Goal: Transaction & Acquisition: Purchase product/service

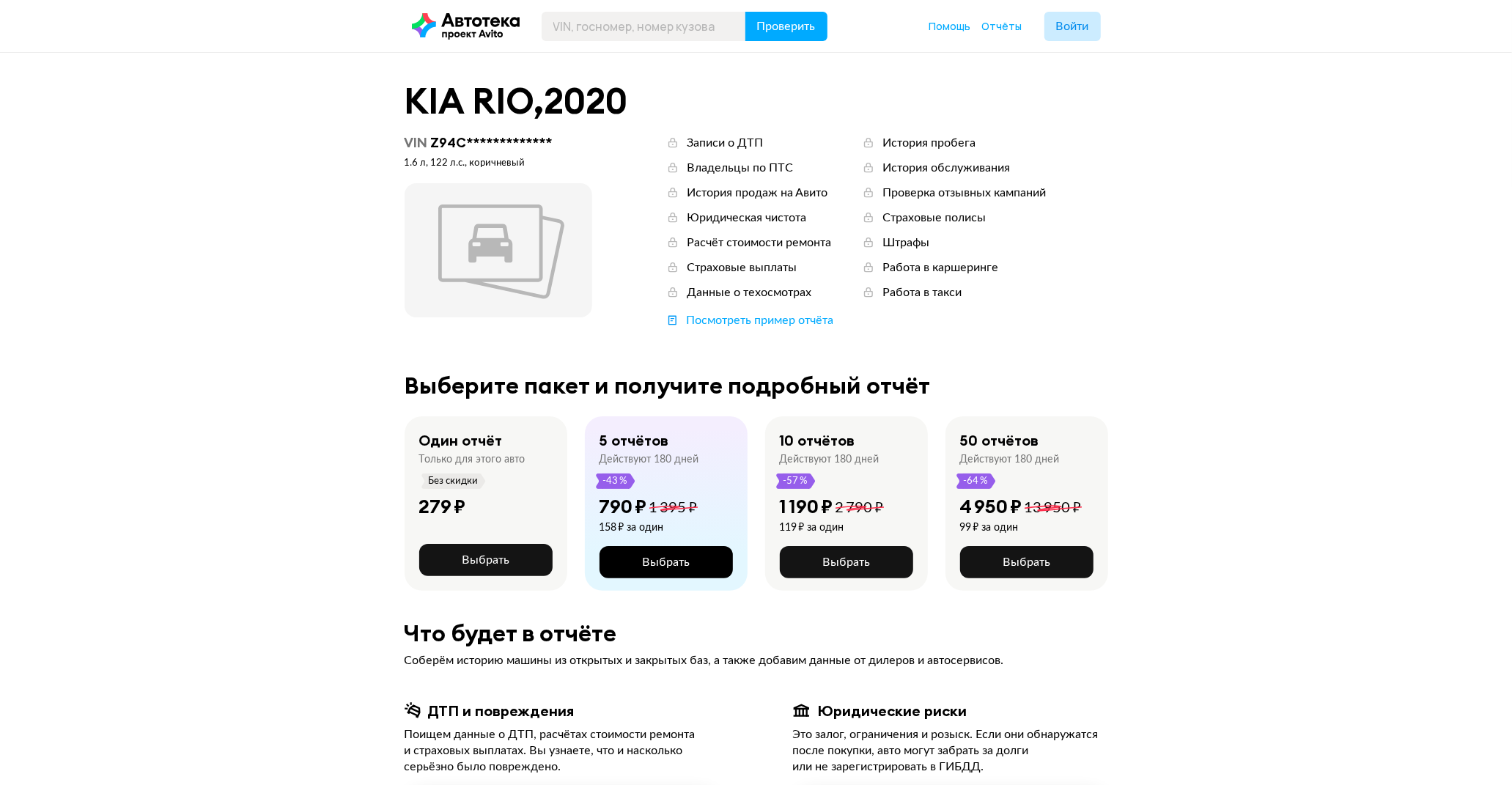
click at [653, 565] on span "Выбрать" at bounding box center [665, 561] width 48 height 12
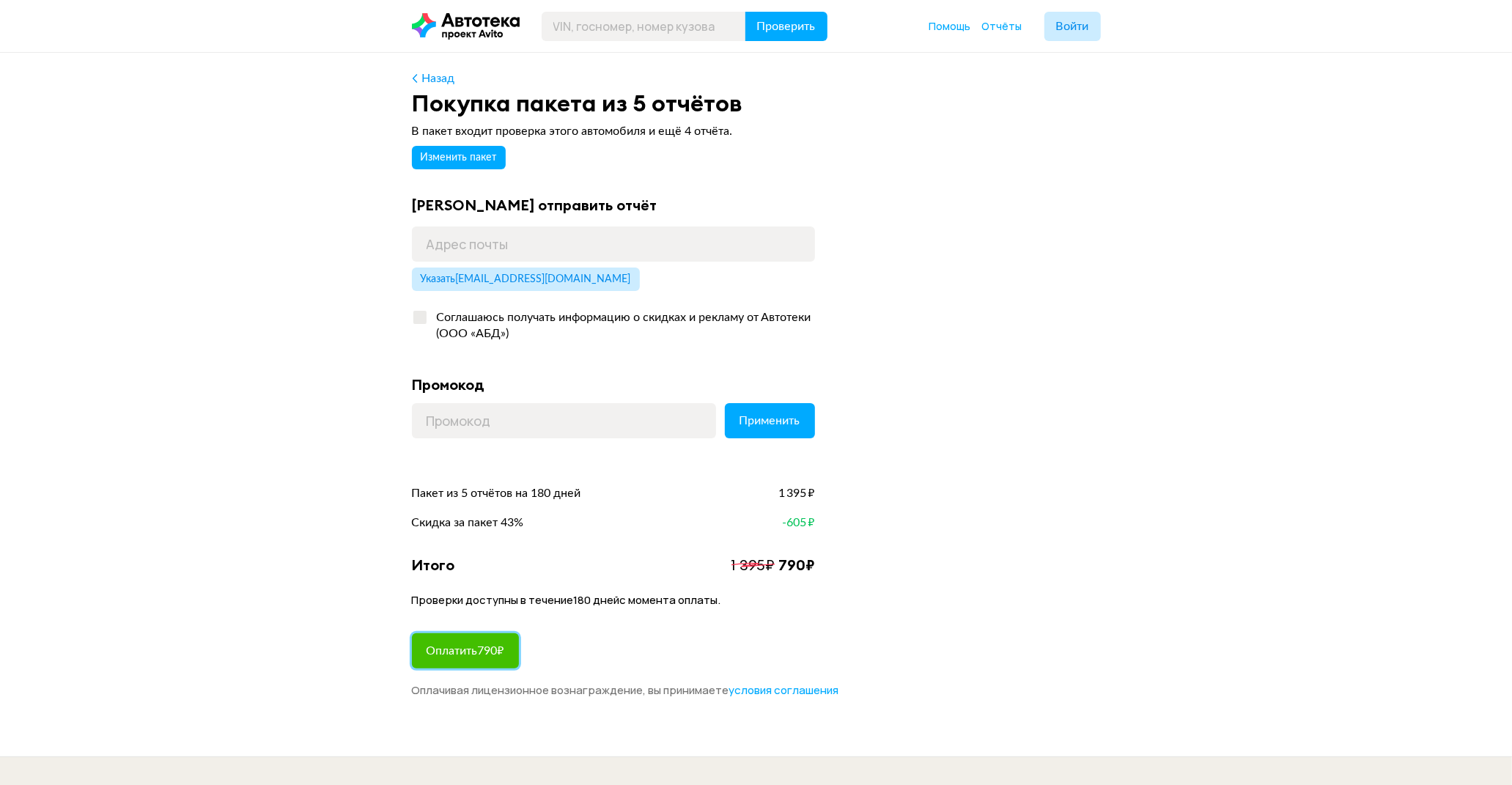
click at [466, 648] on span "Оплатить 790 ₽" at bounding box center [465, 650] width 78 height 12
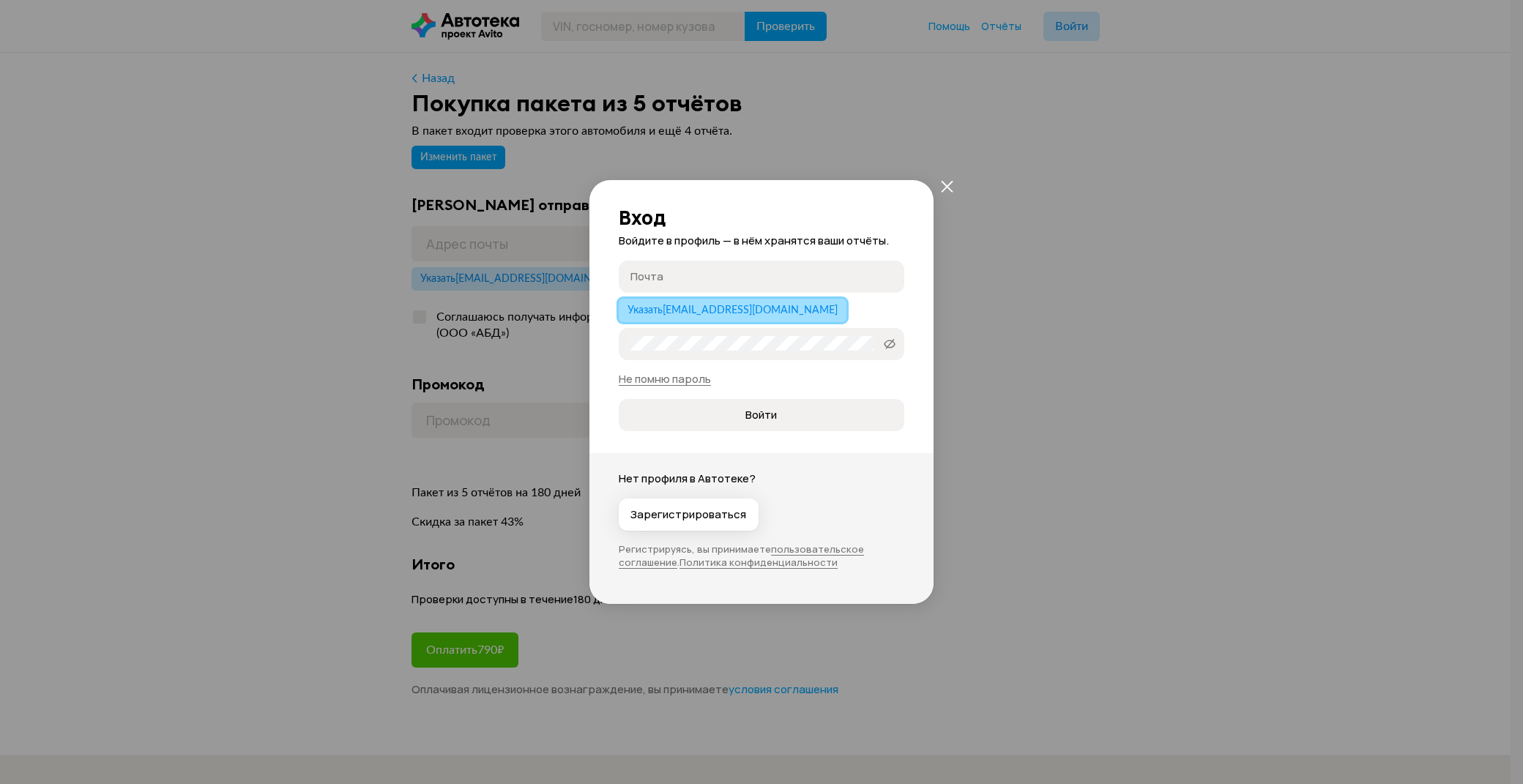
click at [694, 310] on span "Указать [EMAIL_ADDRESS][DOMAIN_NAME]" at bounding box center [733, 310] width 210 height 10
type input "[EMAIL_ADDRESS][DOMAIN_NAME]"
click at [1115, 347] on div "Вход Войдите в профиль — в нём хранятся ваши отчёты. [EMAIL_ADDRESS][DOMAIN_NAM…" at bounding box center [762, 392] width 1523 height 784
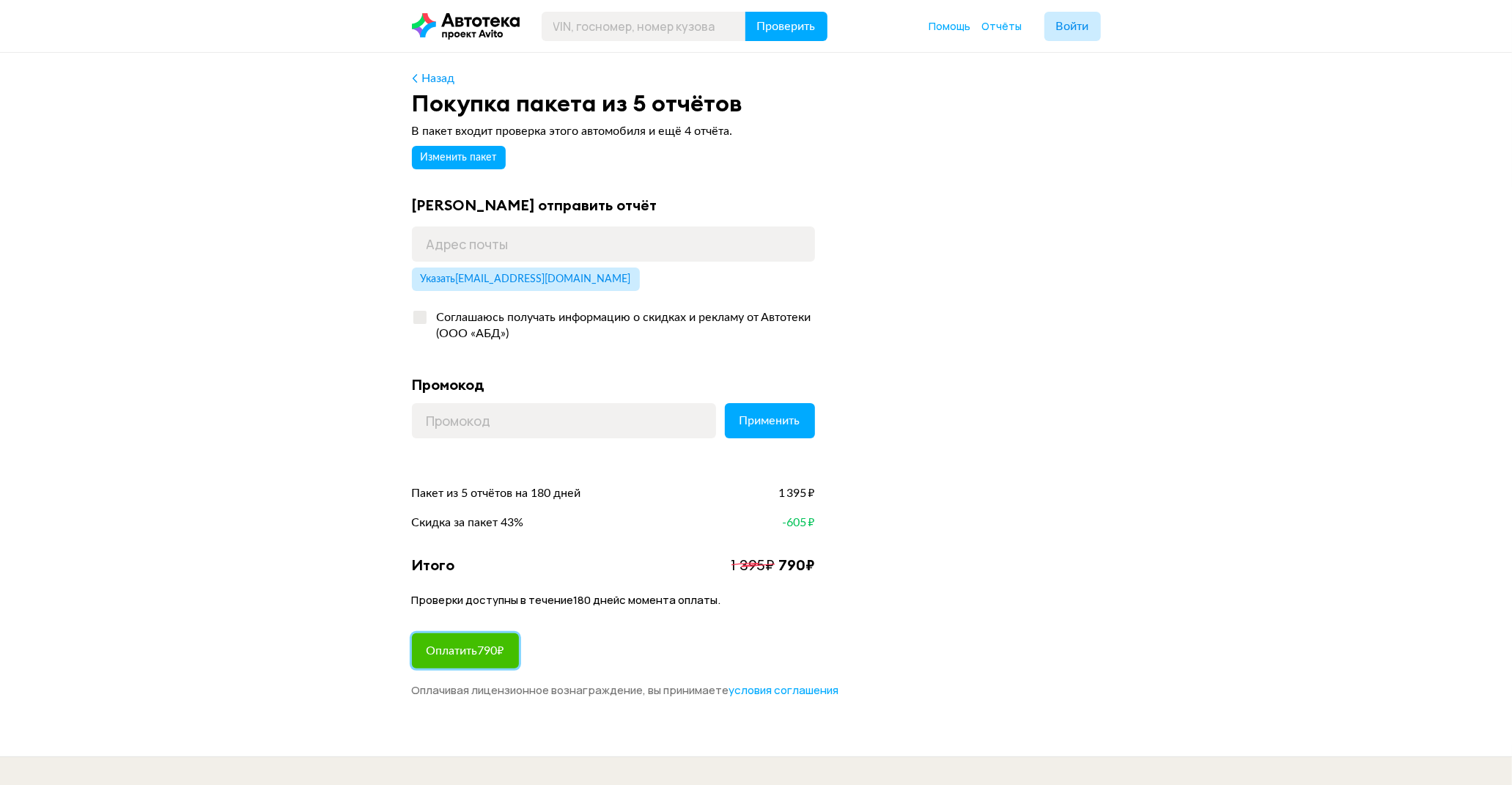
click at [481, 648] on span "Оплатить 790 ₽" at bounding box center [465, 650] width 78 height 12
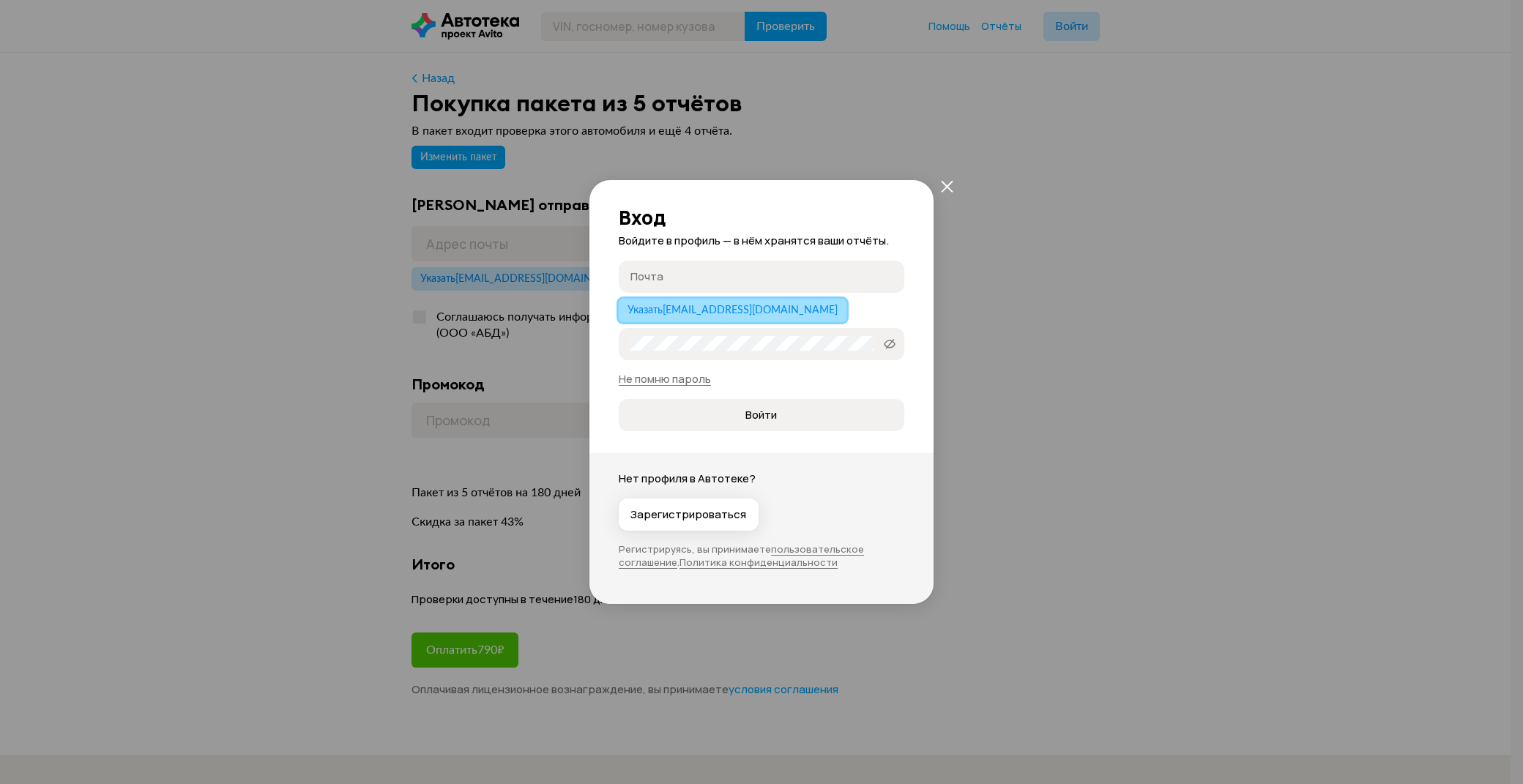
click at [663, 309] on span "Указать [EMAIL_ADDRESS][DOMAIN_NAME]" at bounding box center [733, 310] width 210 height 10
type input "[EMAIL_ADDRESS][DOMAIN_NAME]"
click at [619, 399] on button "Войти" at bounding box center [762, 415] width 286 height 33
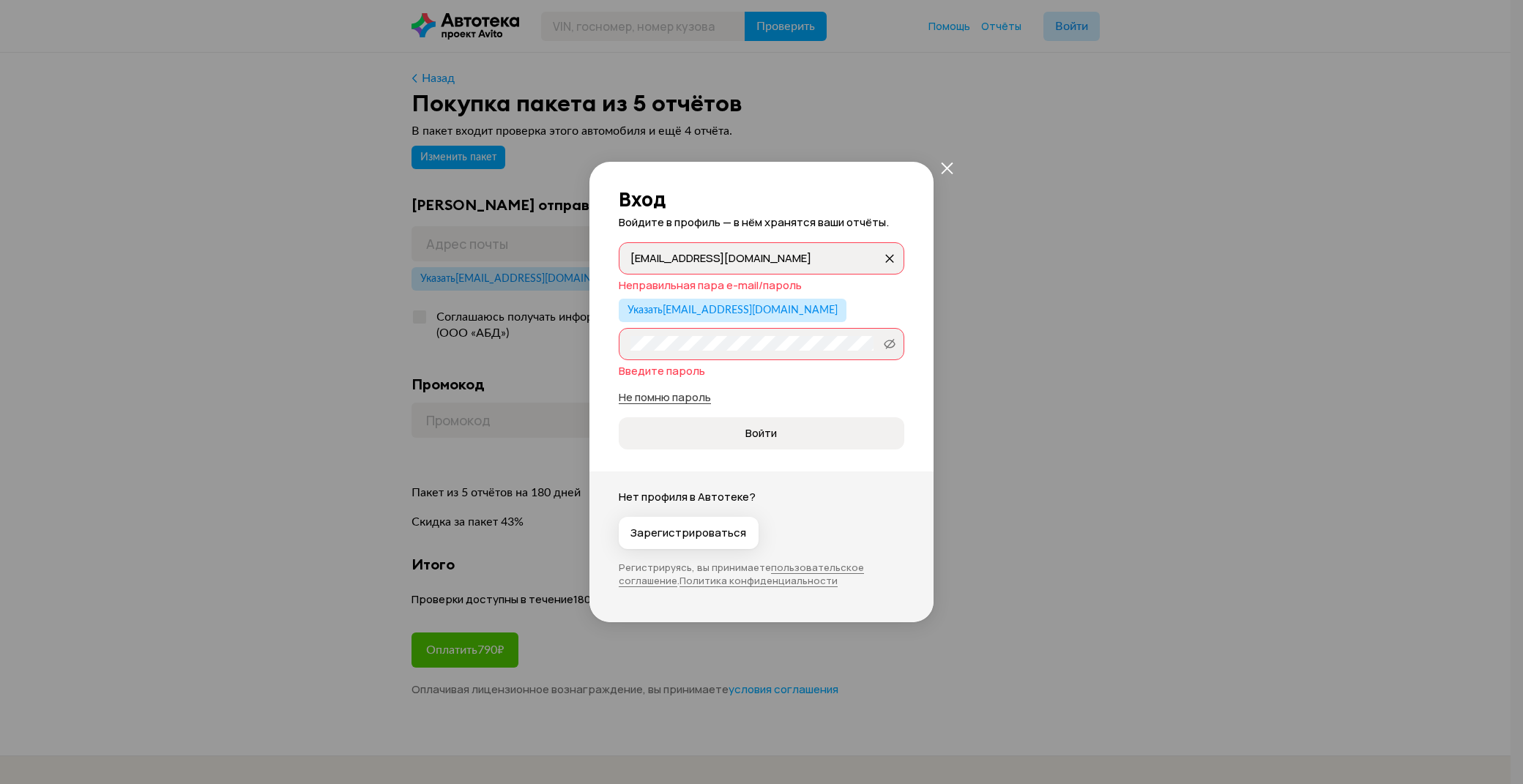
click at [679, 396] on link "Не помню пароль" at bounding box center [665, 397] width 92 height 15
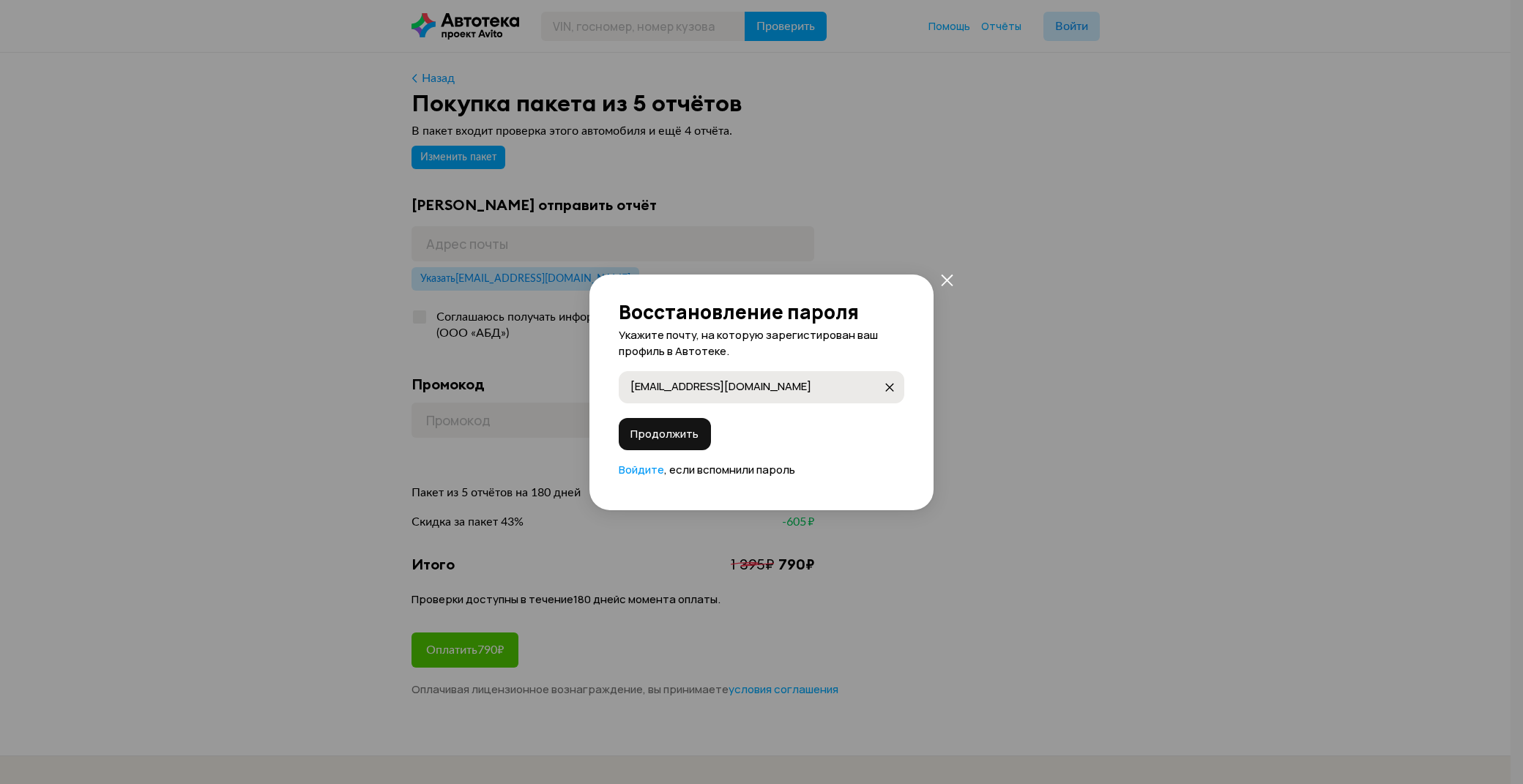
click at [887, 388] on icon "закрыть" at bounding box center [890, 387] width 9 height 9
click at [944, 275] on icon "закрыть" at bounding box center [947, 280] width 13 height 13
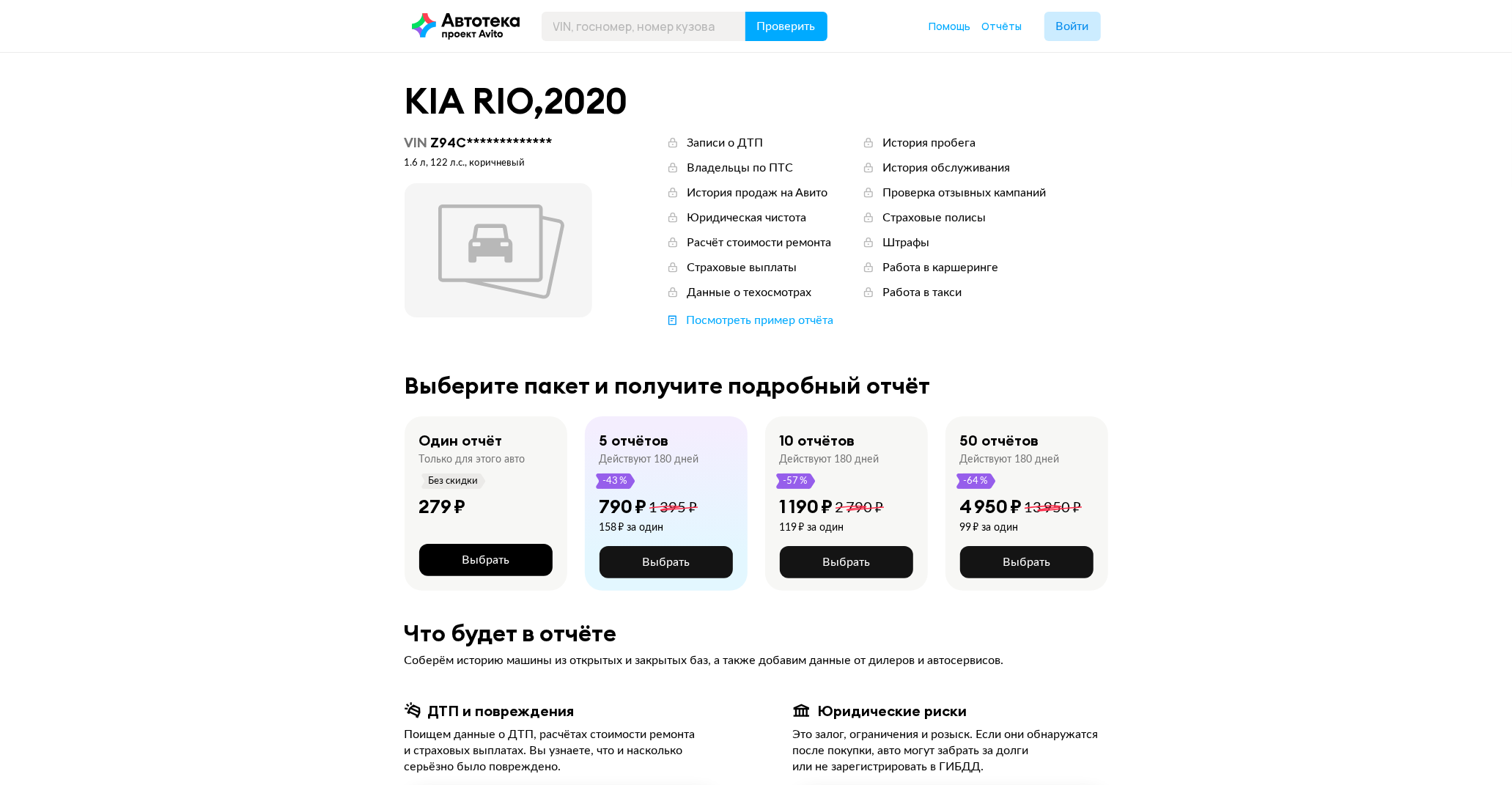
click at [497, 554] on span "Выбрать" at bounding box center [485, 560] width 48 height 12
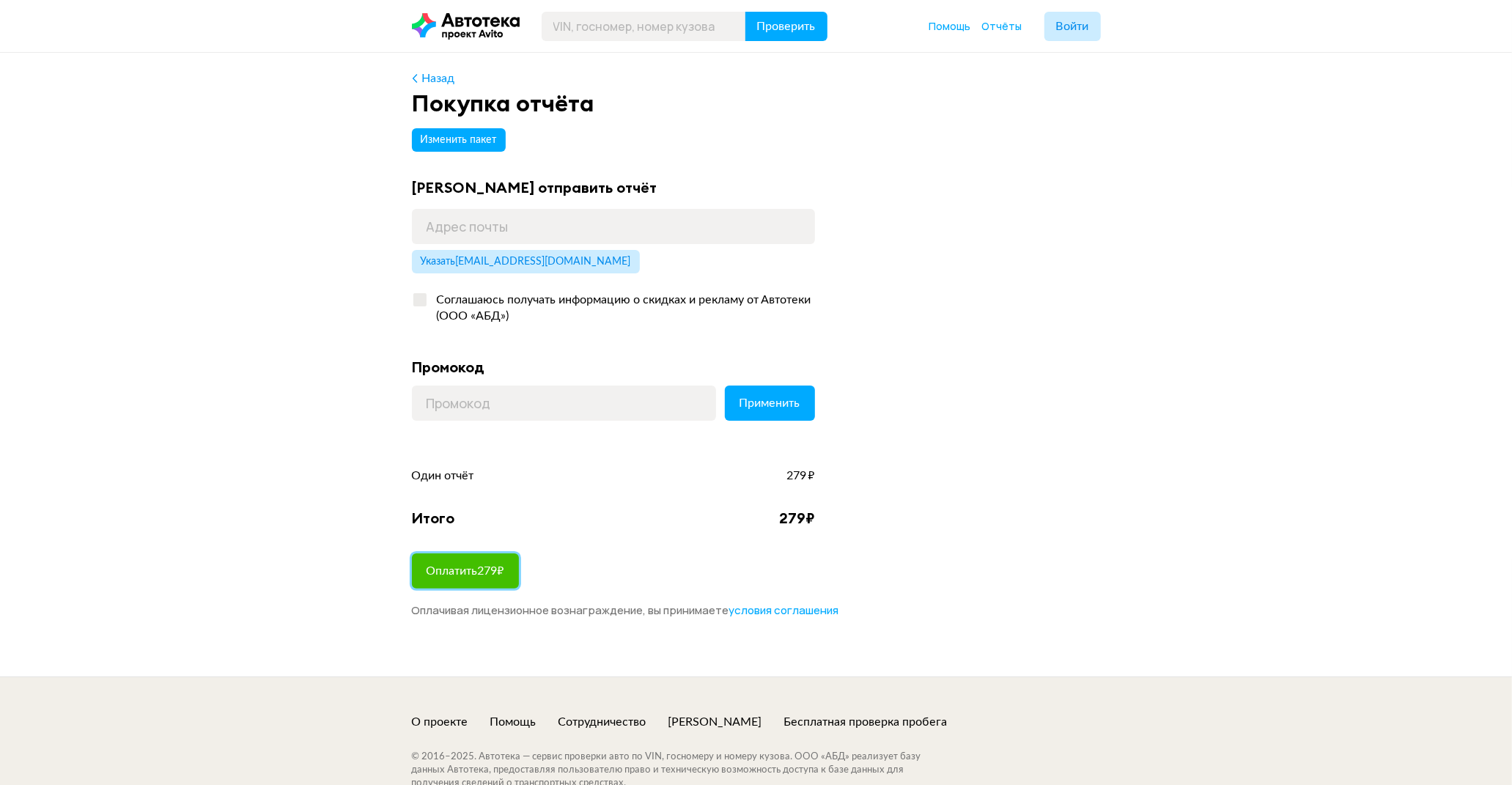
click at [494, 577] on span "Оплатить 279 ₽" at bounding box center [465, 570] width 78 height 12
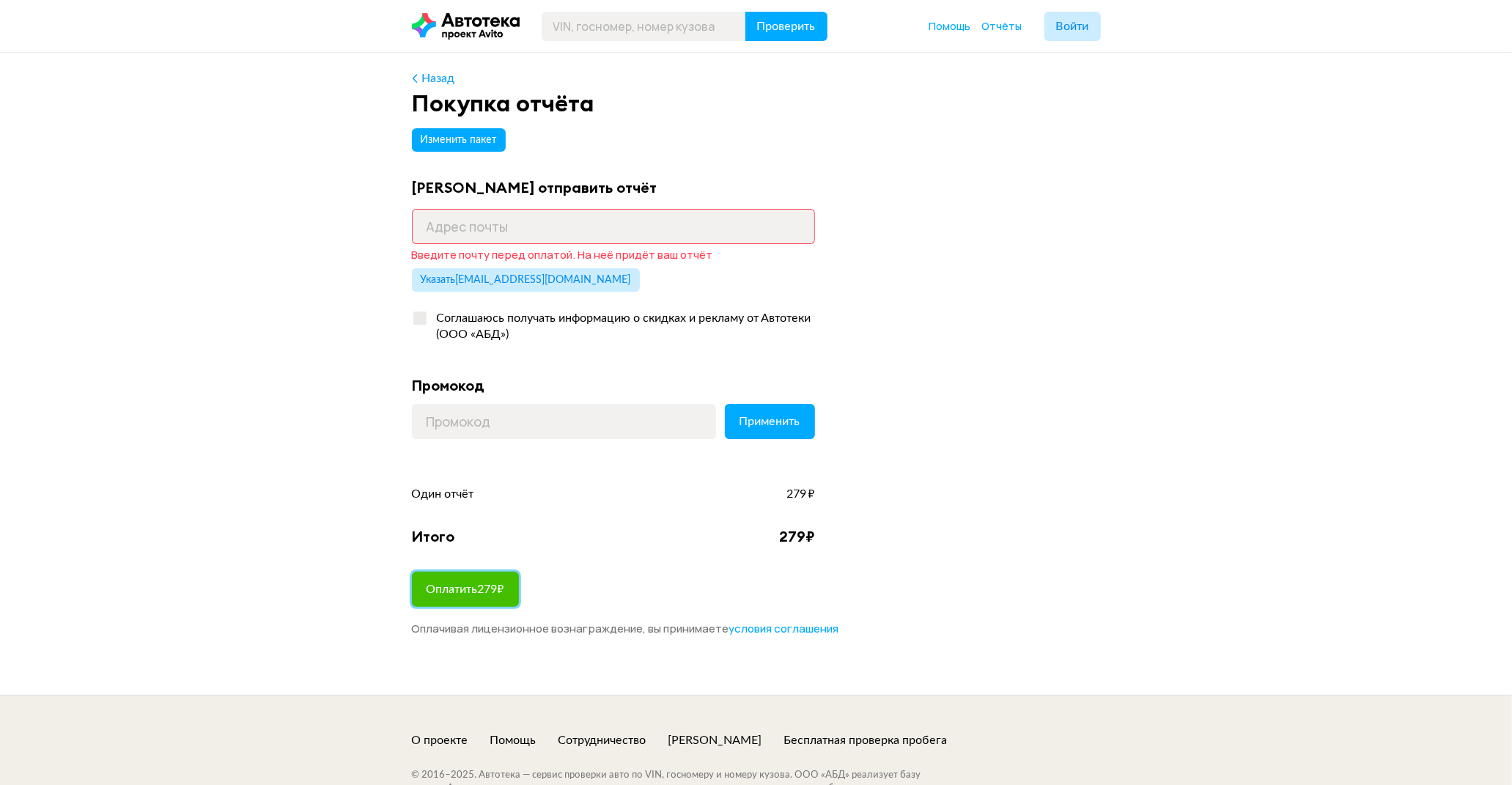
scroll to position [144, 0]
